Goal: Task Accomplishment & Management: Manage account settings

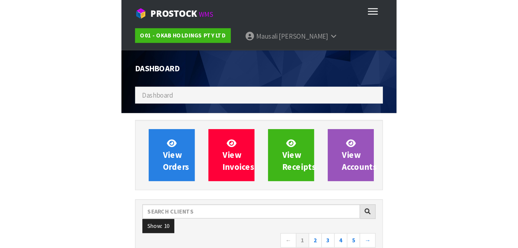
scroll to position [478, 218]
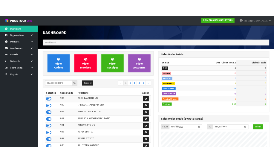
scroll to position [443, 218]
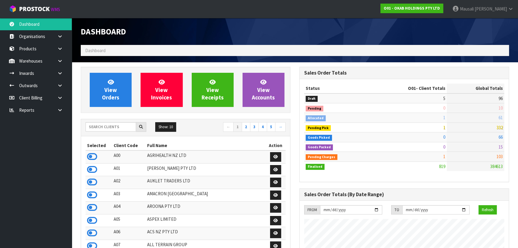
drag, startPoint x: 261, startPoint y: 114, endPoint x: 260, endPoint y: 117, distance: 3.3
click at [474, 11] on span "Mausali" at bounding box center [467, 9] width 14 height 6
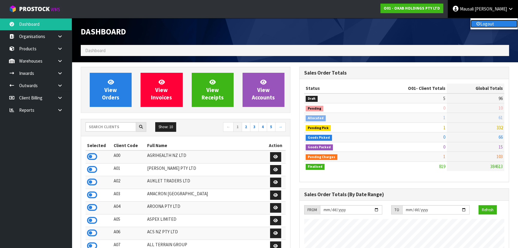
click at [488, 24] on link "Logout" at bounding box center [493, 24] width 47 height 8
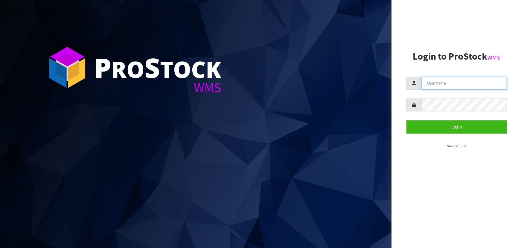
click at [469, 83] on input "text" at bounding box center [464, 83] width 86 height 13
type input "HARRIET"
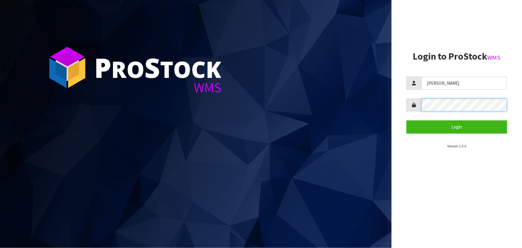
click at [406, 120] on button "Login" at bounding box center [456, 126] width 100 height 13
